Goal: Task Accomplishment & Management: Manage account settings

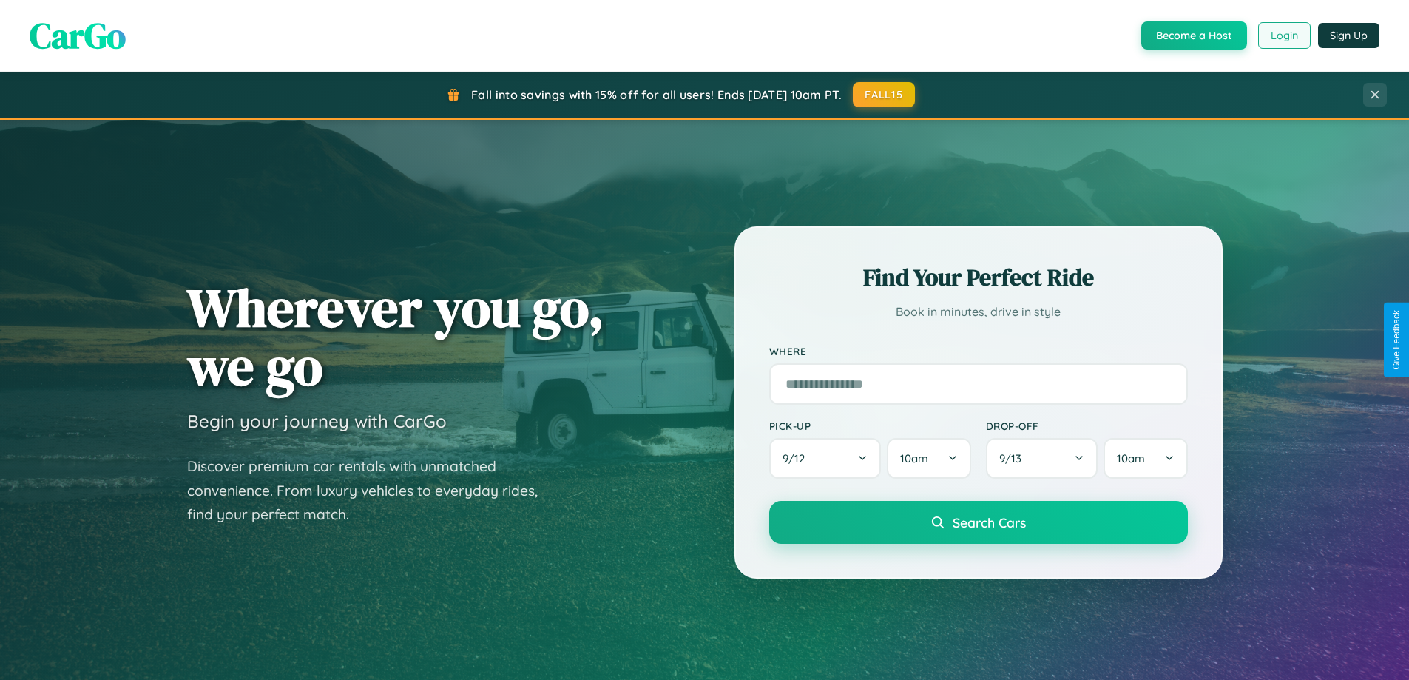
click at [1283, 36] on button "Login" at bounding box center [1284, 35] width 53 height 27
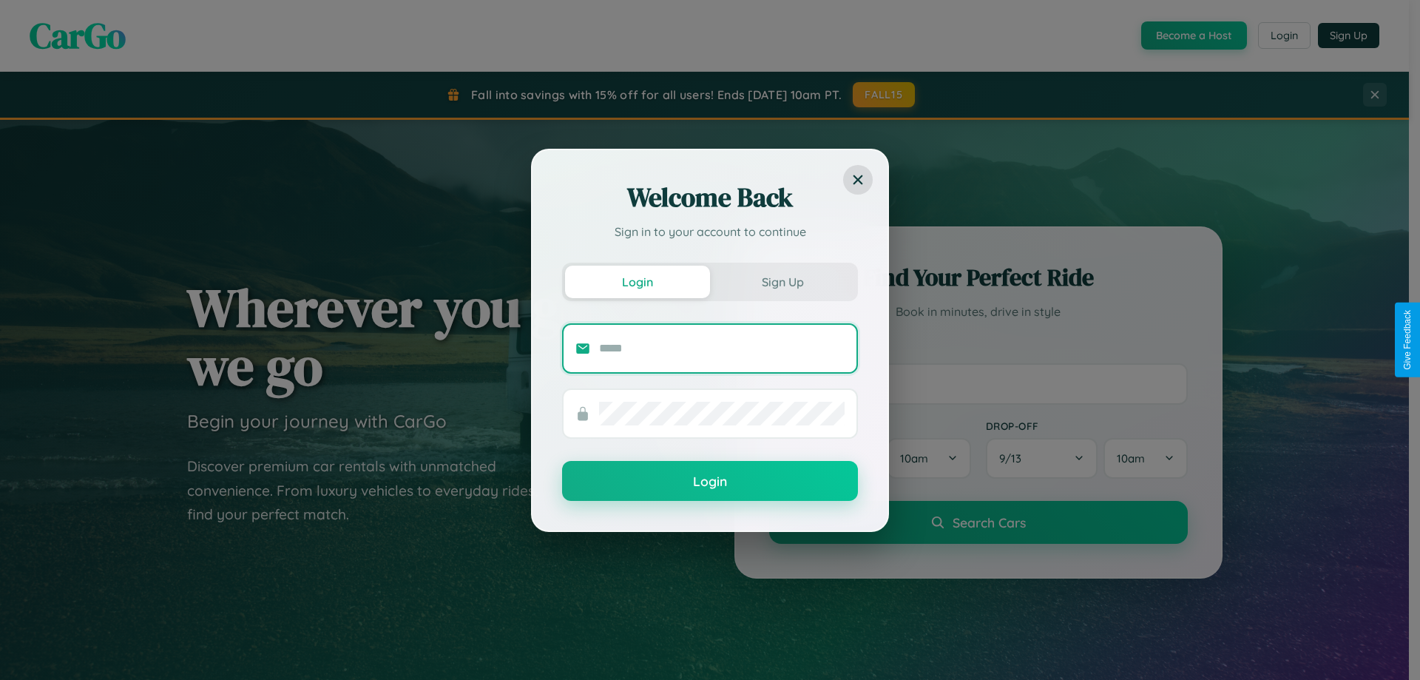
click at [722, 348] on input "text" at bounding box center [722, 349] width 246 height 24
type input "**********"
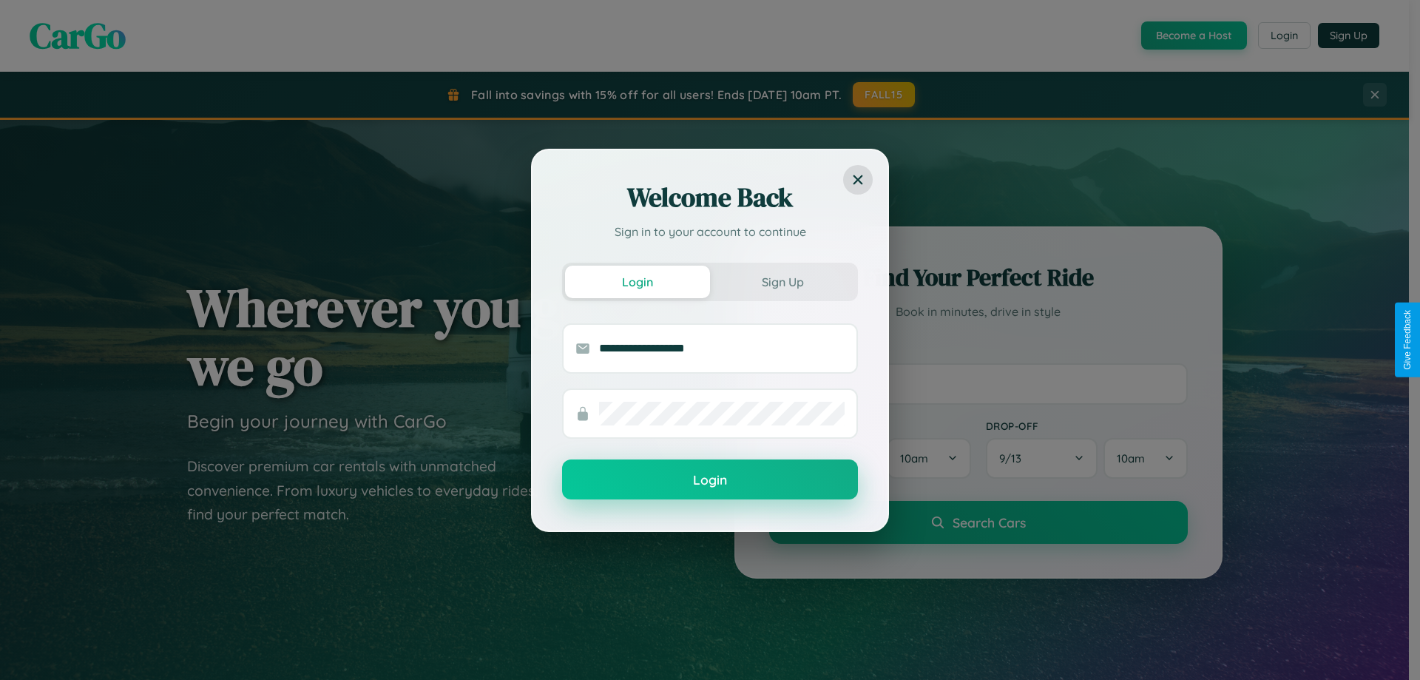
click at [710, 480] on button "Login" at bounding box center [710, 479] width 296 height 40
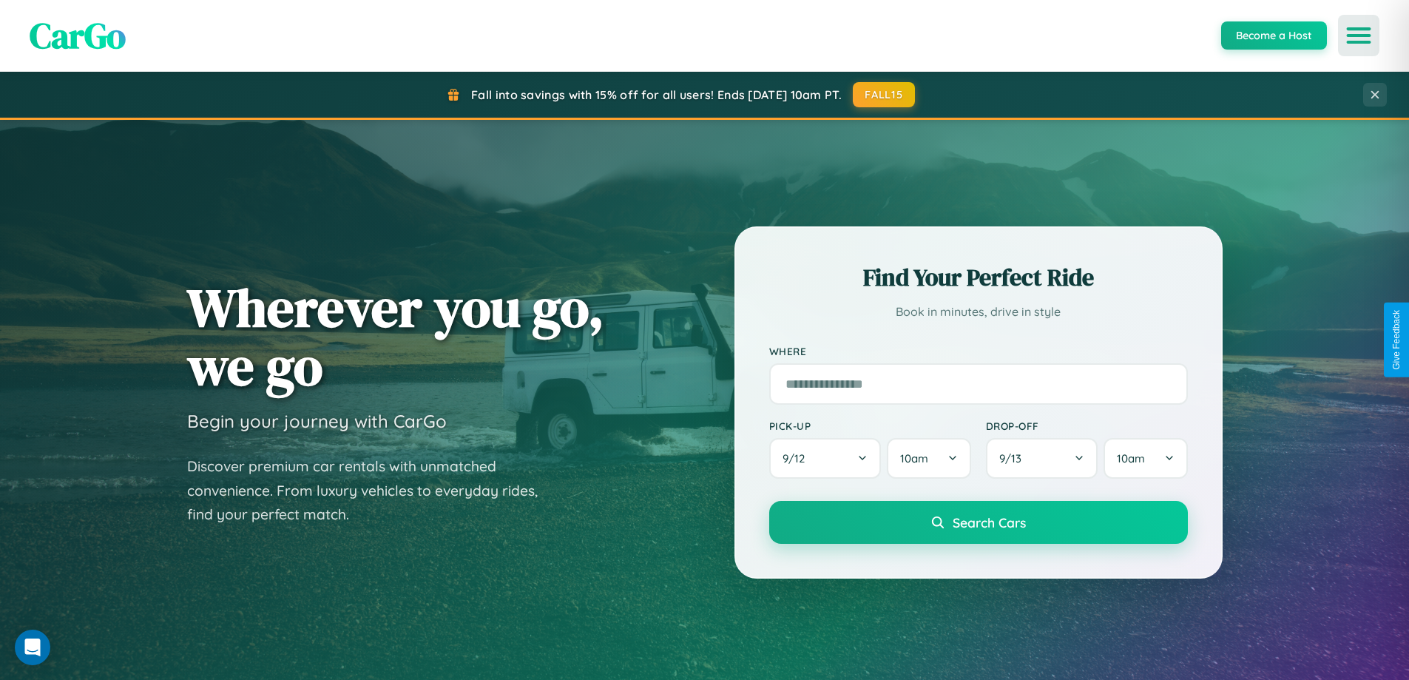
click at [1359, 36] on icon "Open menu" at bounding box center [1358, 35] width 21 height 13
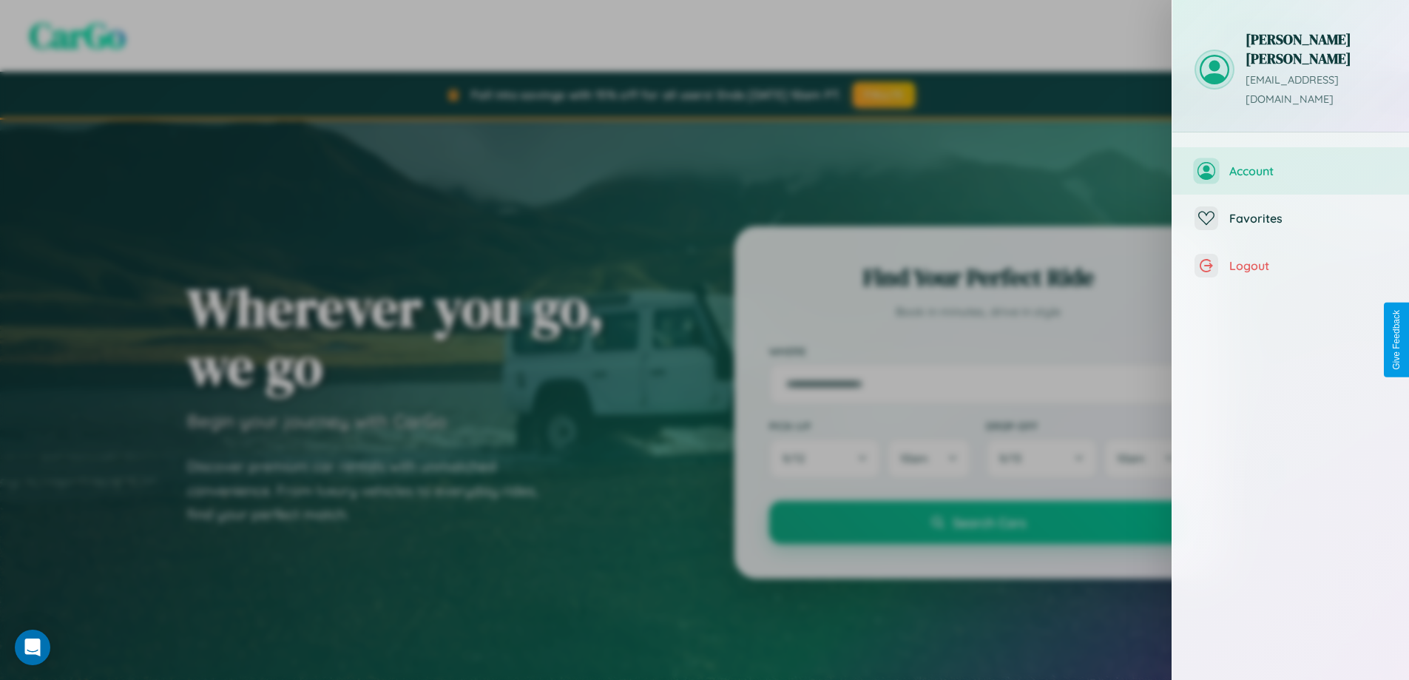
click at [1291, 163] on span "Account" at bounding box center [1308, 170] width 158 height 15
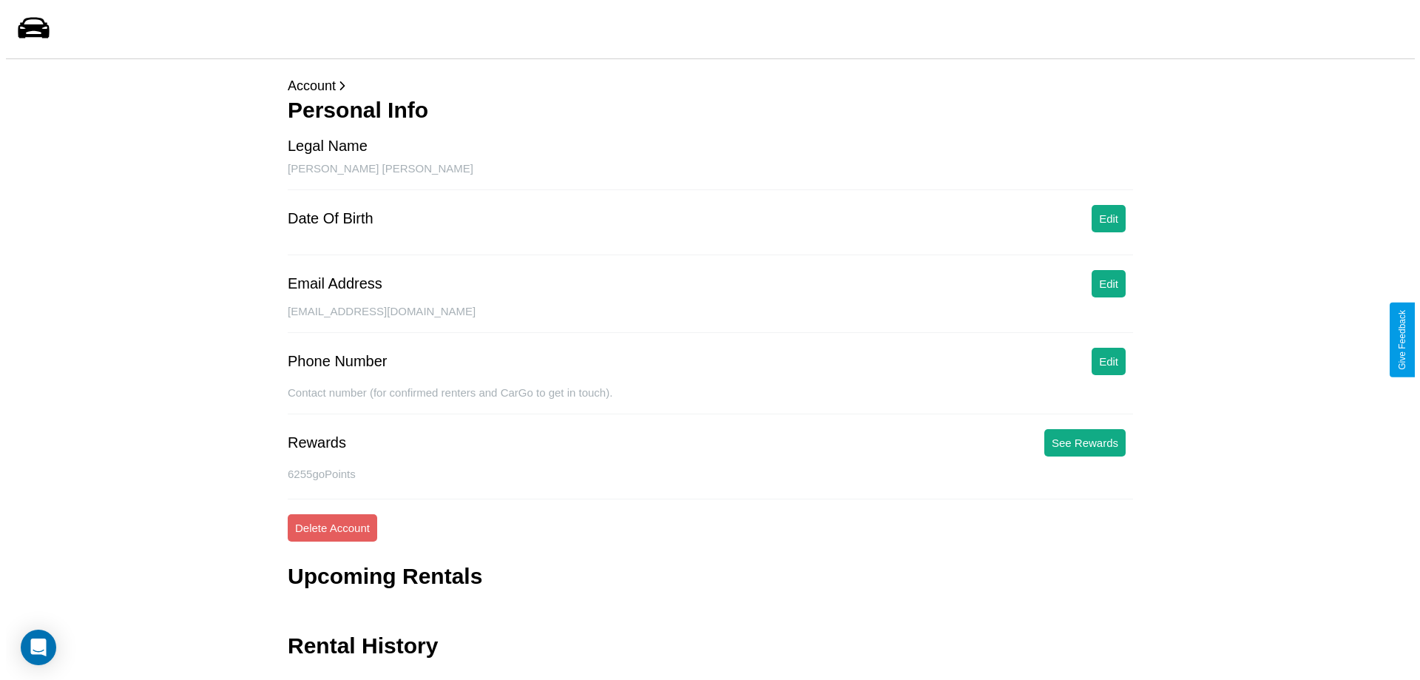
scroll to position [36, 0]
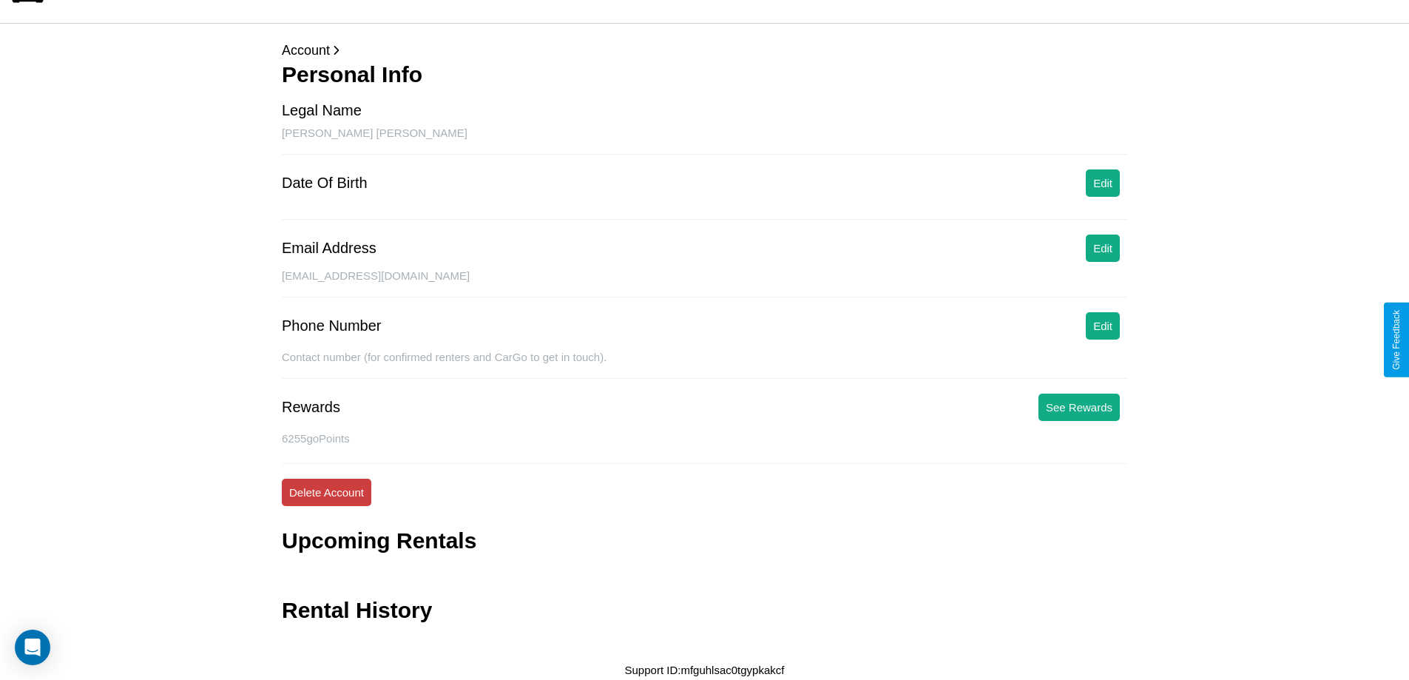
click at [326, 492] on button "Delete Account" at bounding box center [327, 492] width 90 height 27
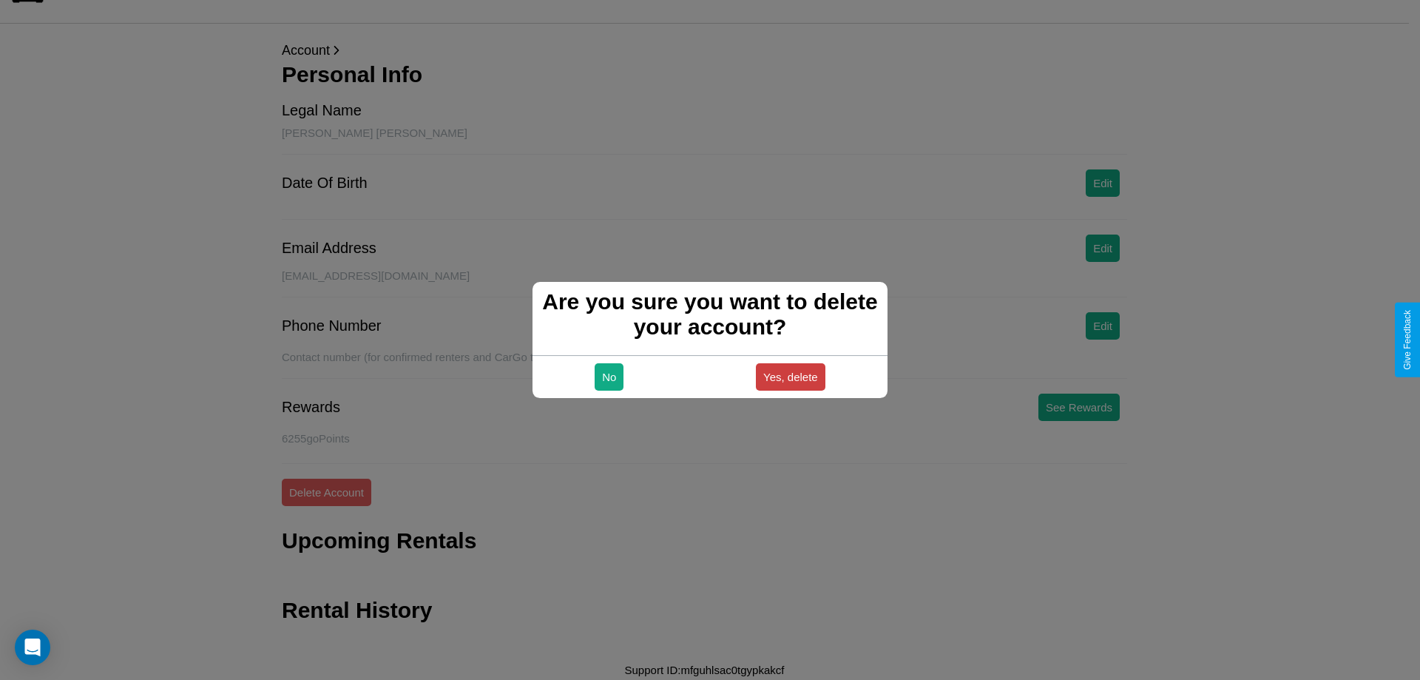
click at [790, 376] on button "Yes, delete" at bounding box center [791, 376] width 70 height 27
